Goal: Find specific page/section: Find specific page/section

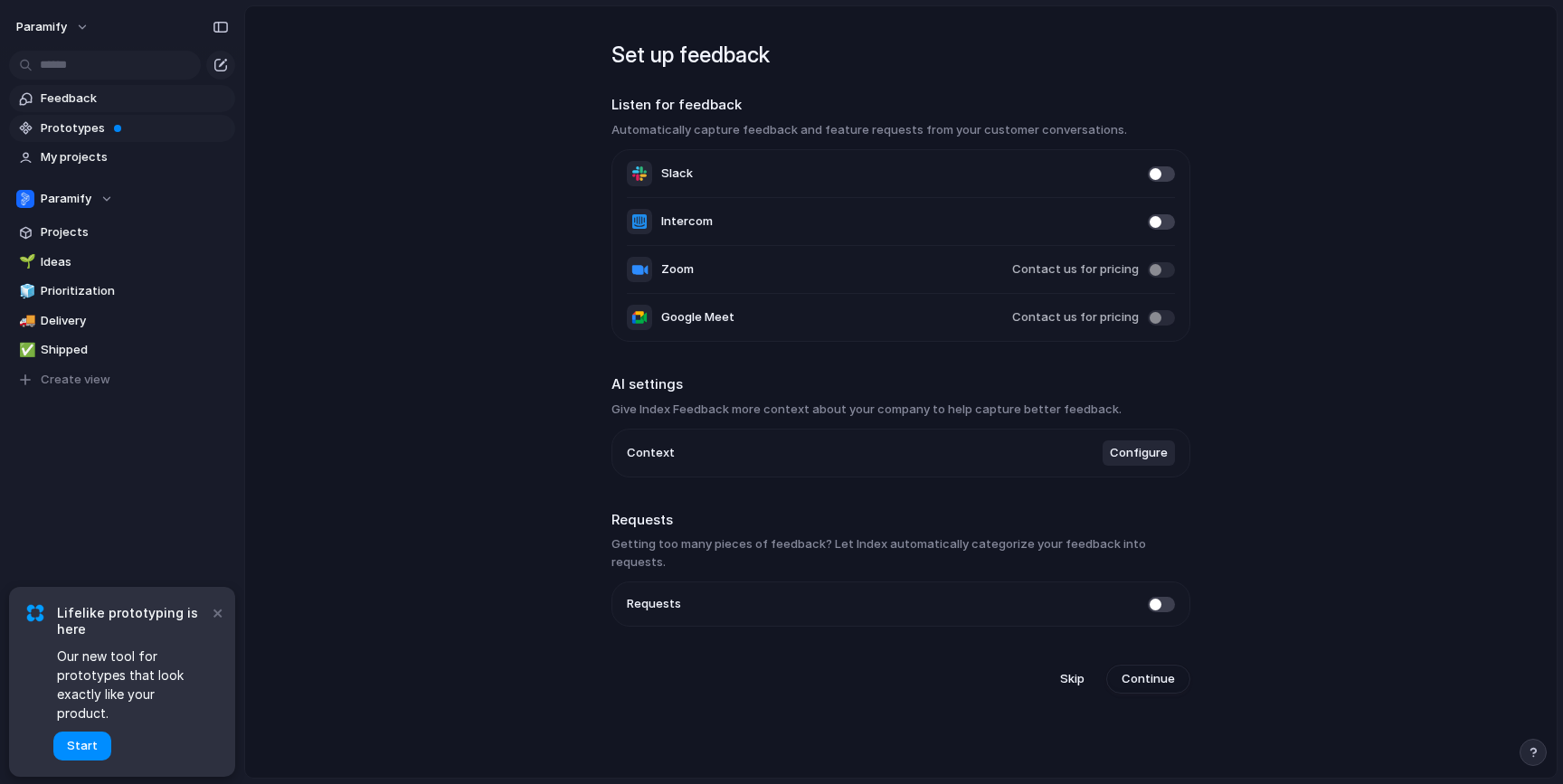
click at [94, 129] on span "Prototypes" at bounding box center [134, 128] width 188 height 18
